Goal: Browse casually

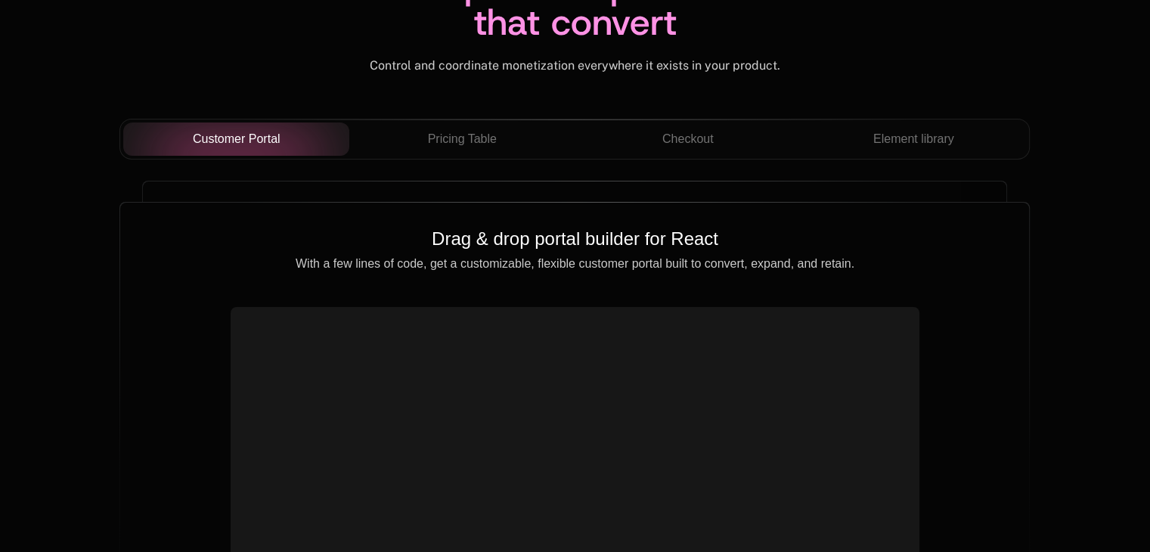
scroll to position [5402, 0]
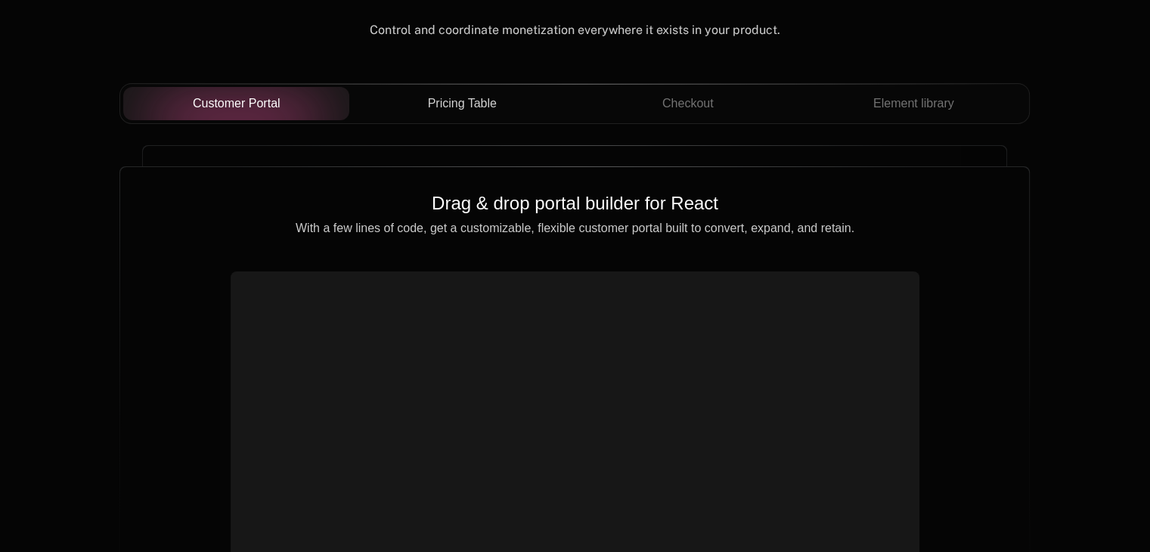
click at [484, 101] on span "Pricing Table" at bounding box center [462, 104] width 69 height 18
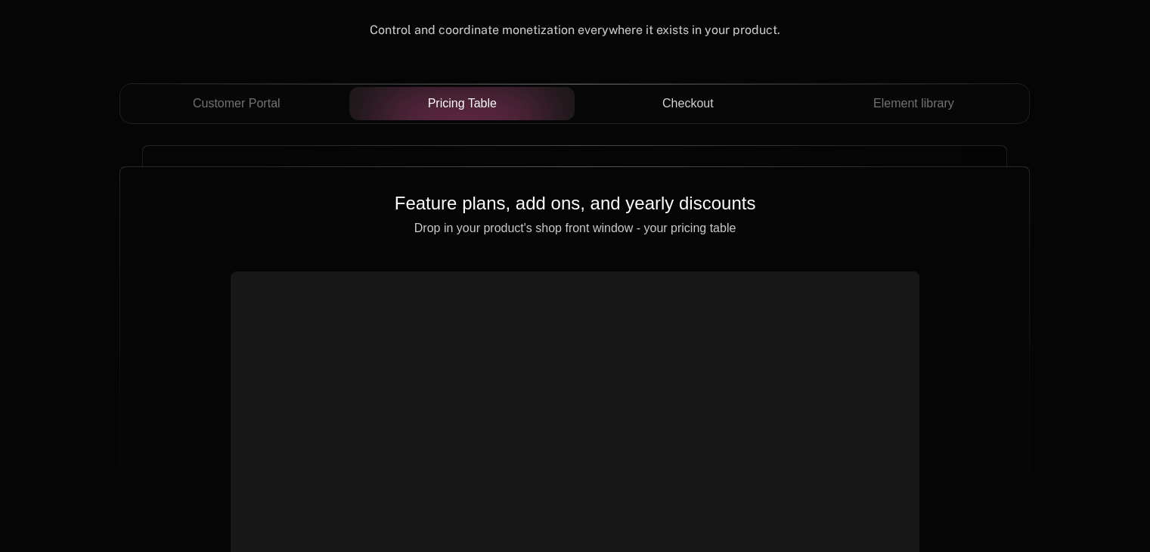
click at [691, 104] on span "Checkout" at bounding box center [687, 104] width 51 height 18
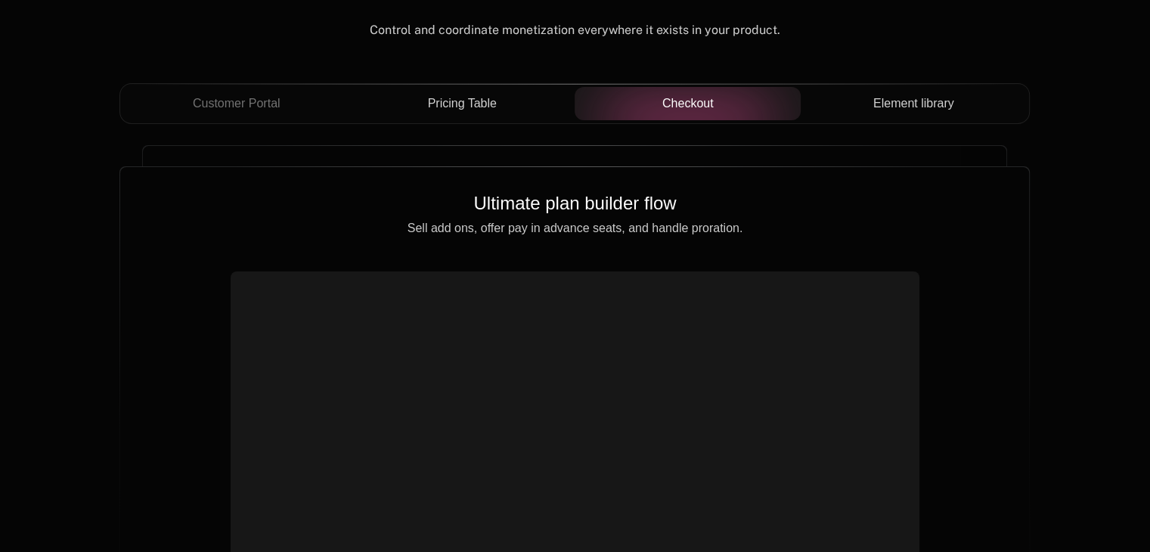
click at [901, 103] on span "Element library" at bounding box center [913, 104] width 81 height 18
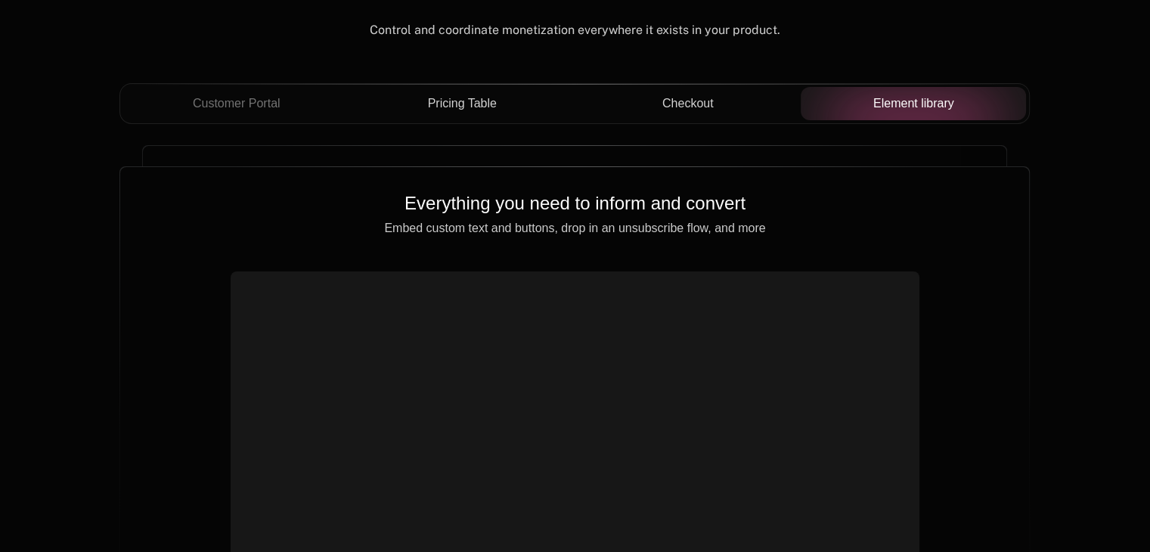
click at [690, 96] on span "Checkout" at bounding box center [687, 104] width 51 height 18
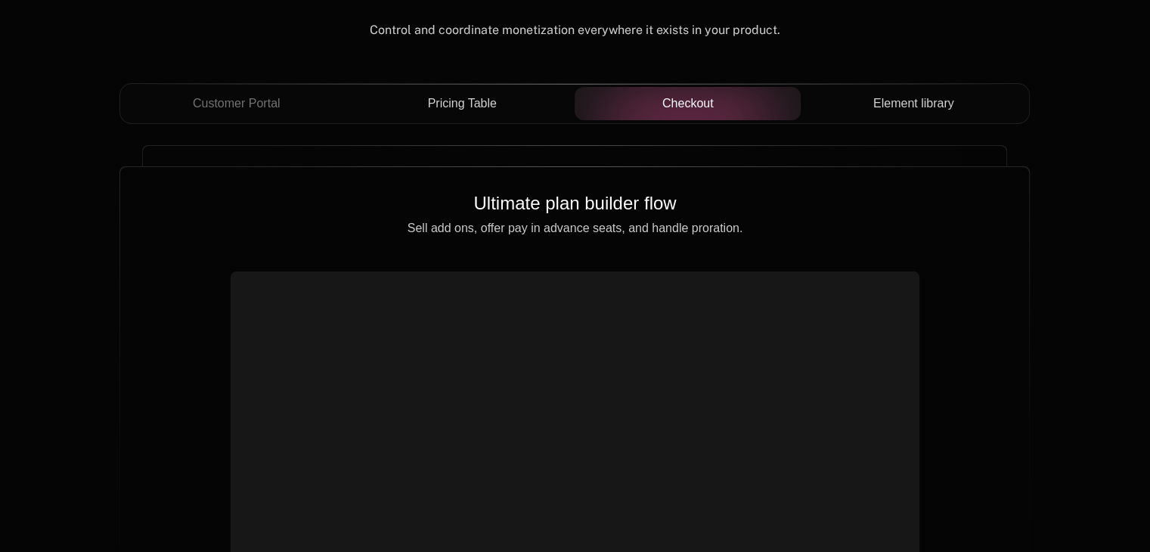
click at [459, 97] on span "Pricing Table" at bounding box center [462, 104] width 69 height 18
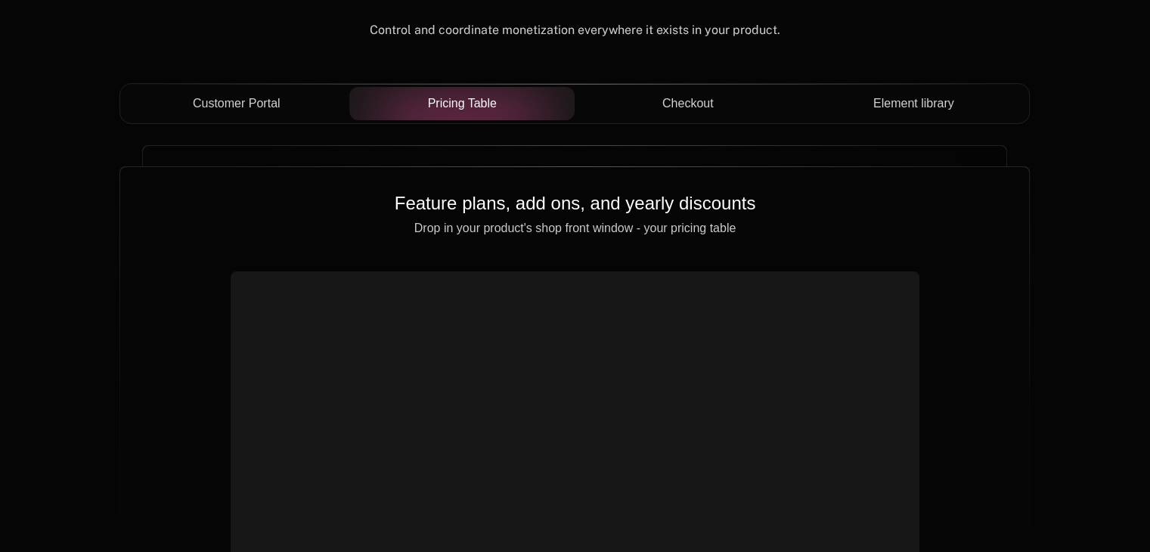
click at [272, 95] on span "Customer Portal" at bounding box center [237, 104] width 88 height 18
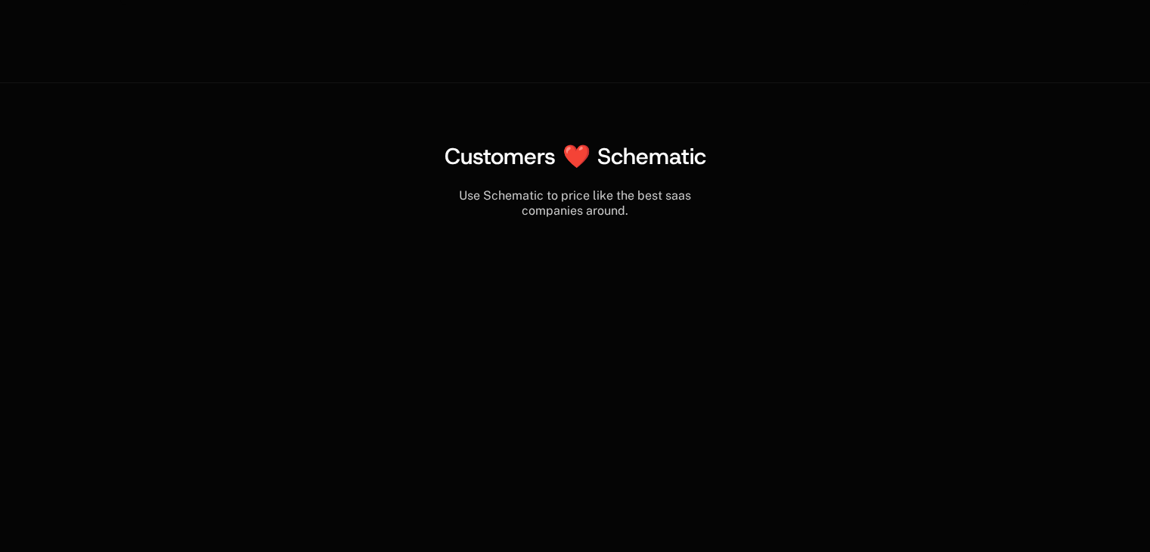
scroll to position [6080, 0]
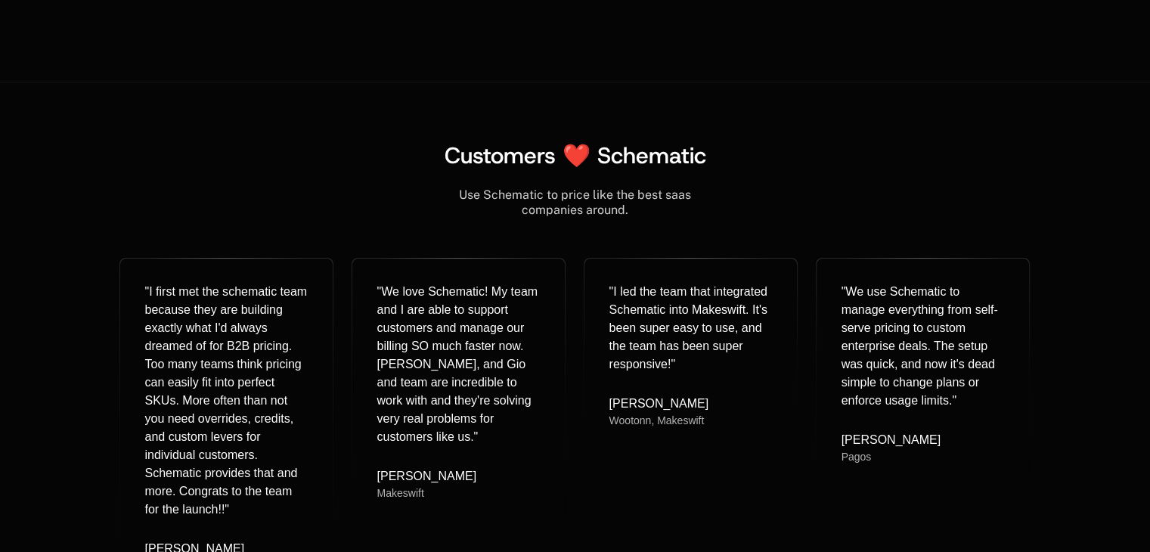
click at [480, 152] on span "Customers ❤️ Schematic" at bounding box center [575, 155] width 262 height 29
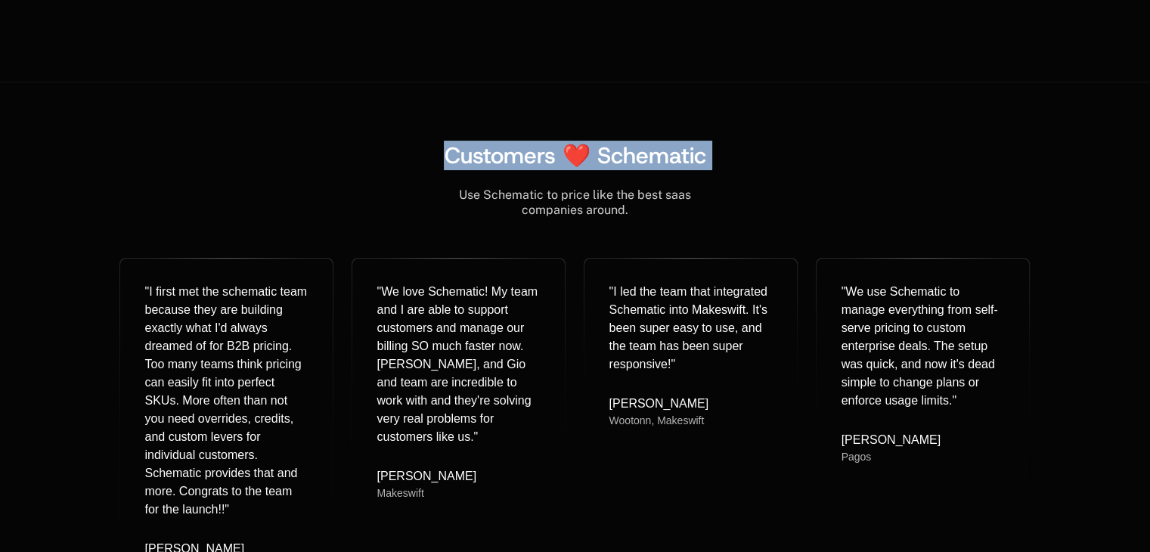
click at [480, 152] on span "Customers ❤️ Schematic" at bounding box center [575, 155] width 262 height 29
click at [656, 156] on span "Customers ❤️ Schematic" at bounding box center [575, 155] width 262 height 29
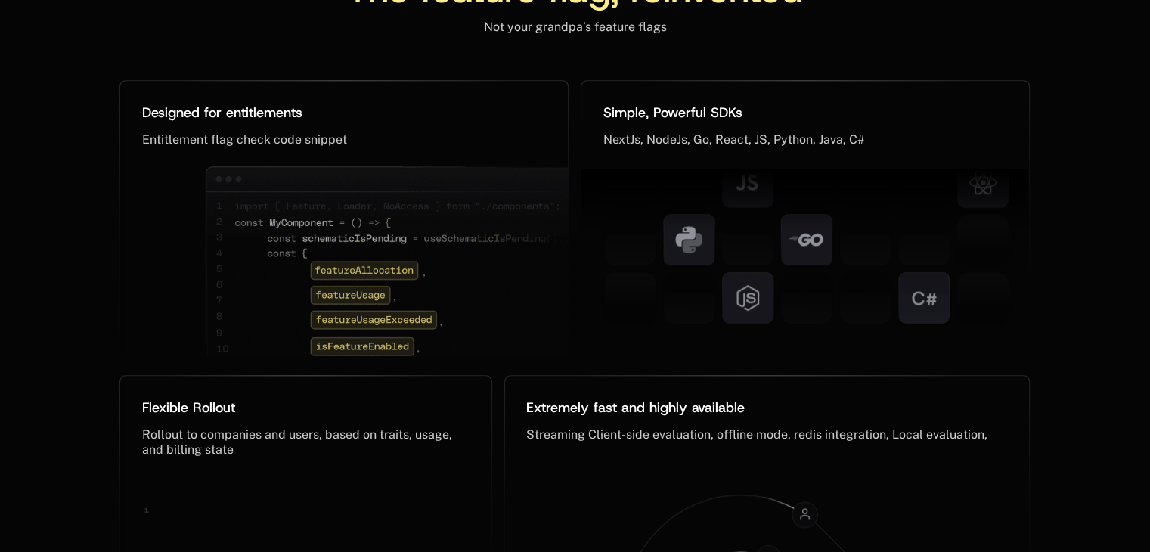
scroll to position [7205, 0]
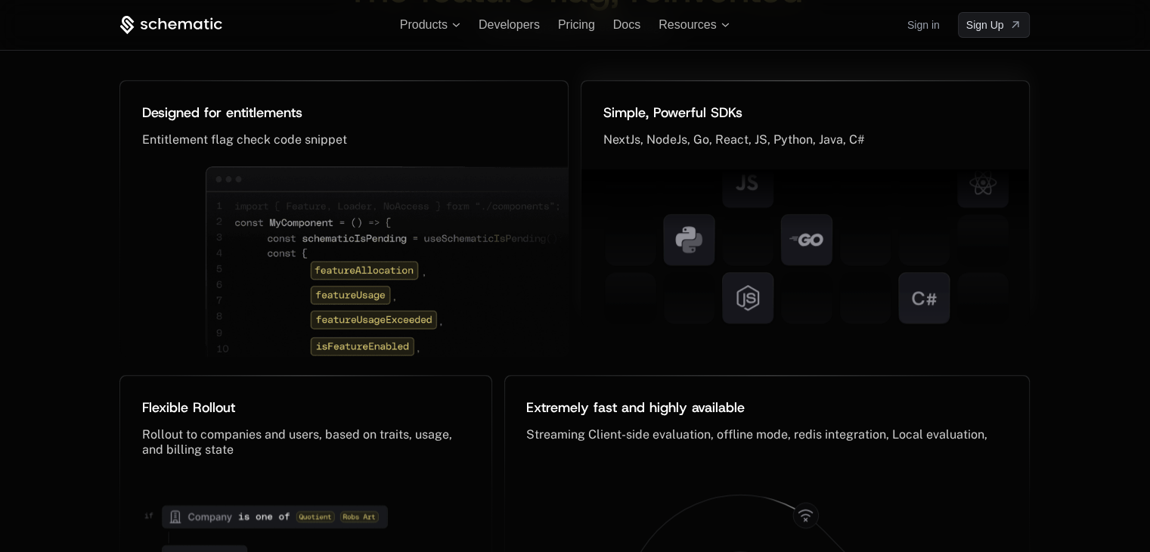
drag, startPoint x: 687, startPoint y: 240, endPoint x: 811, endPoint y: 290, distance: 133.7
click at [811, 290] on g at bounding box center [807, 182] width 470 height 581
drag, startPoint x: 817, startPoint y: 245, endPoint x: 670, endPoint y: 274, distance: 150.4
click at [670, 274] on g at bounding box center [807, 182] width 470 height 581
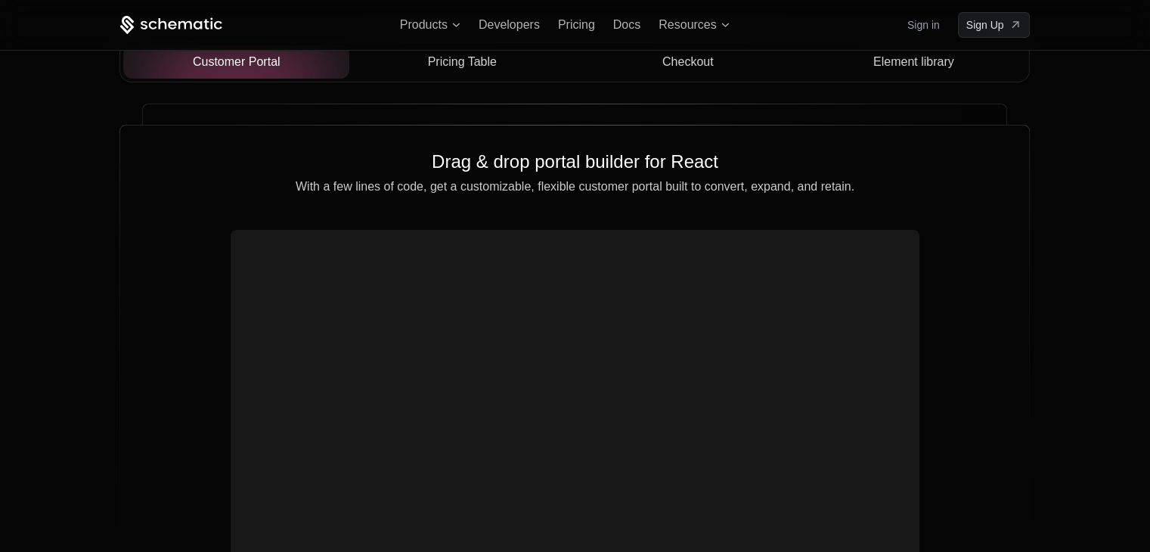
scroll to position [5368, 0]
